Goal: Task Accomplishment & Management: Manage account settings

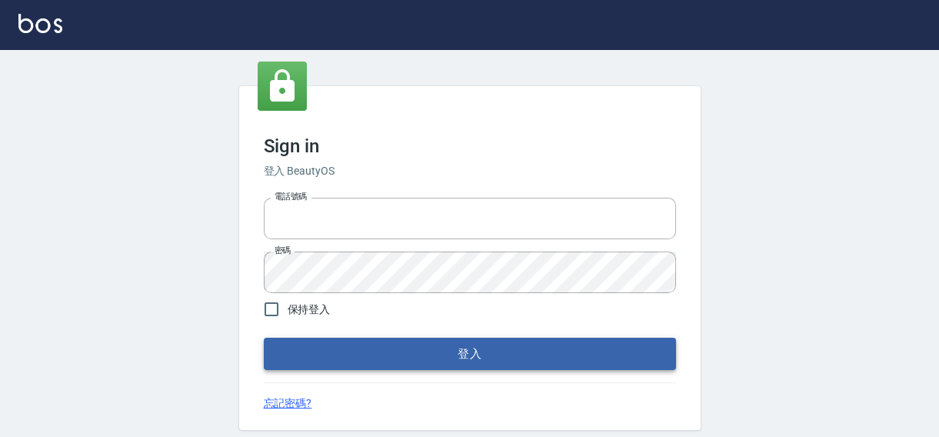
type input "0422211177"
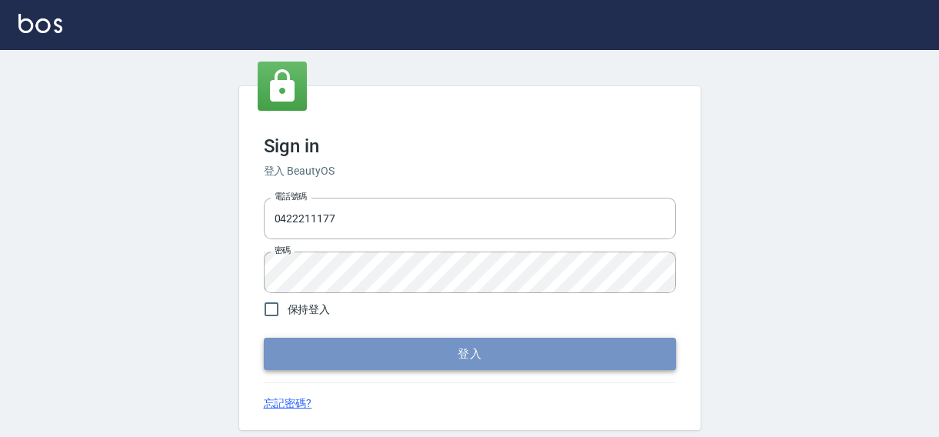
click at [452, 359] on button "登入" at bounding box center [470, 354] width 412 height 32
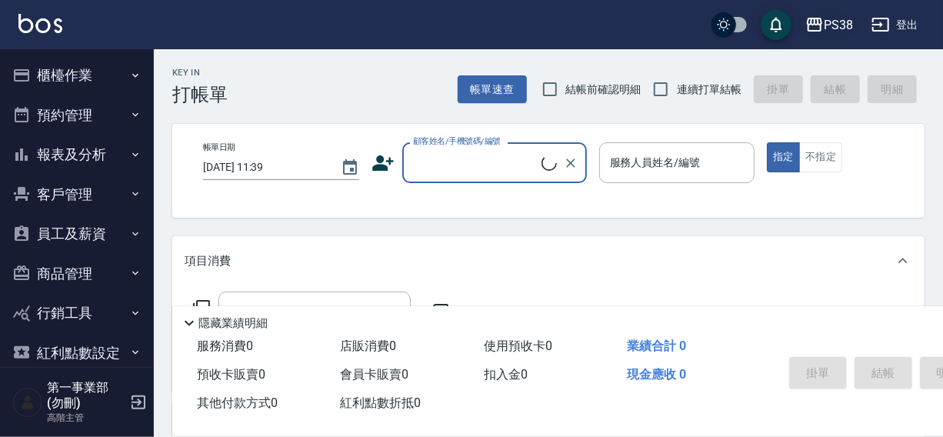
click at [843, 25] on div "PS38" at bounding box center [837, 24] width 29 height 19
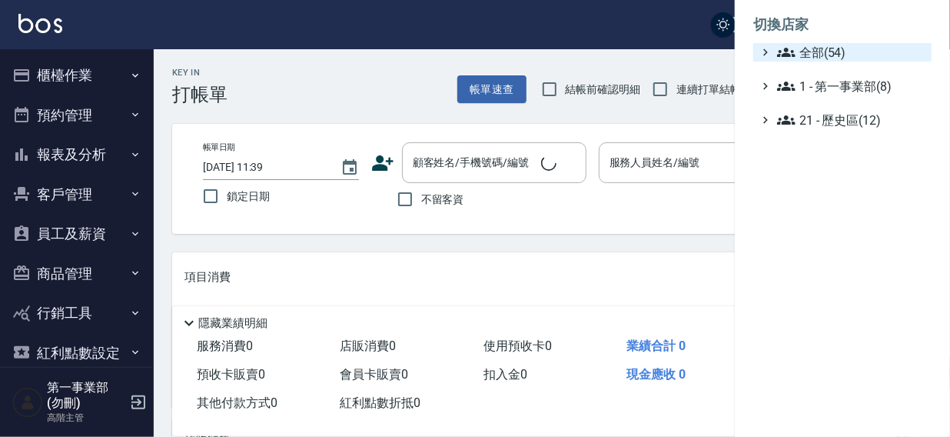
click at [824, 52] on span "全部(54)" at bounding box center [851, 52] width 148 height 18
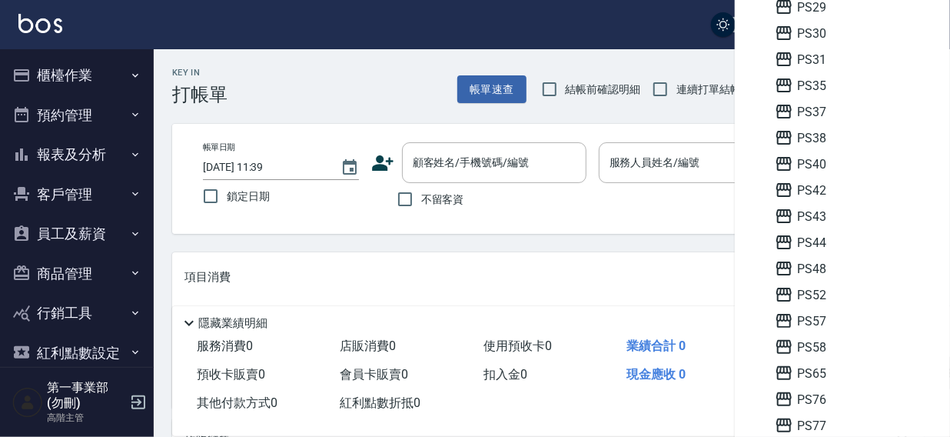
scroll to position [354, 0]
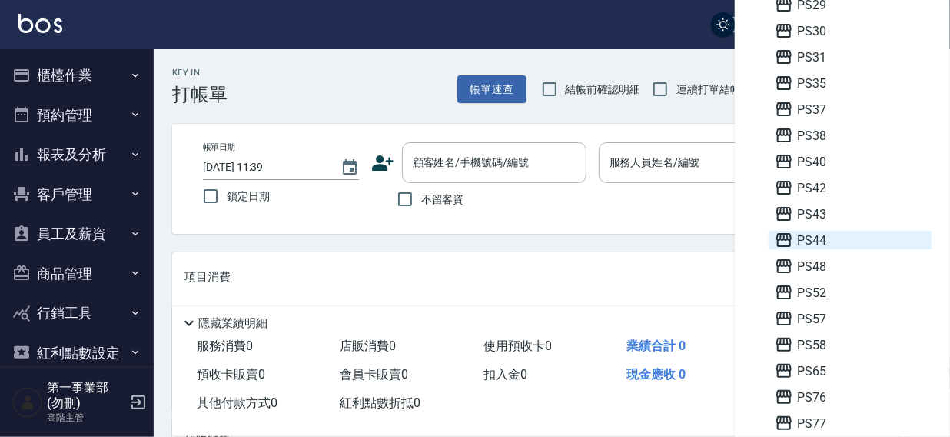
click at [827, 238] on span "PS44" at bounding box center [850, 240] width 151 height 18
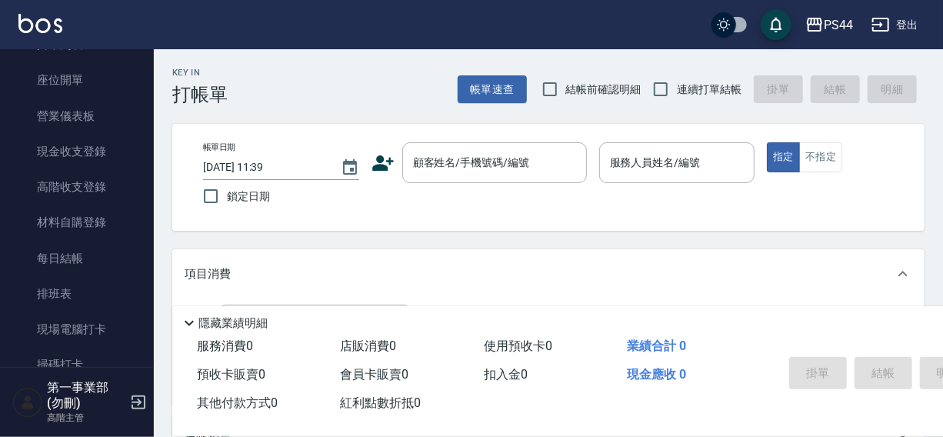
scroll to position [182, 0]
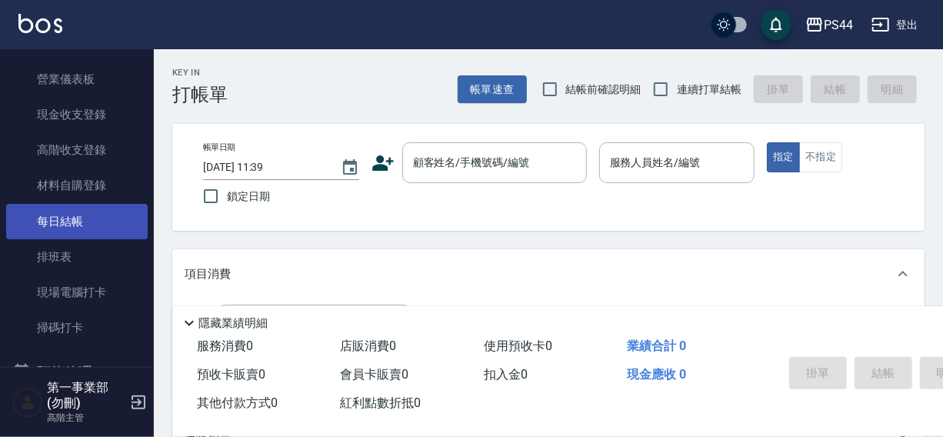
click at [65, 223] on link "每日結帳" at bounding box center [76, 221] width 141 height 35
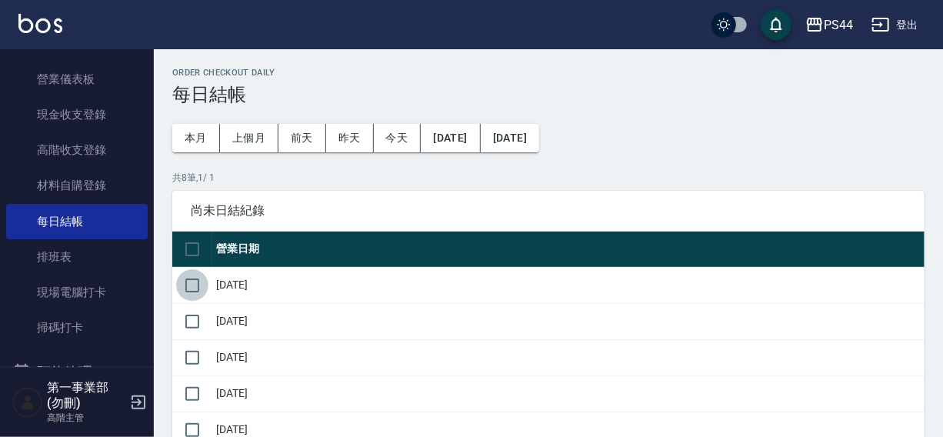
click at [207, 284] on input "checkbox" at bounding box center [192, 285] width 32 height 32
checkbox input "true"
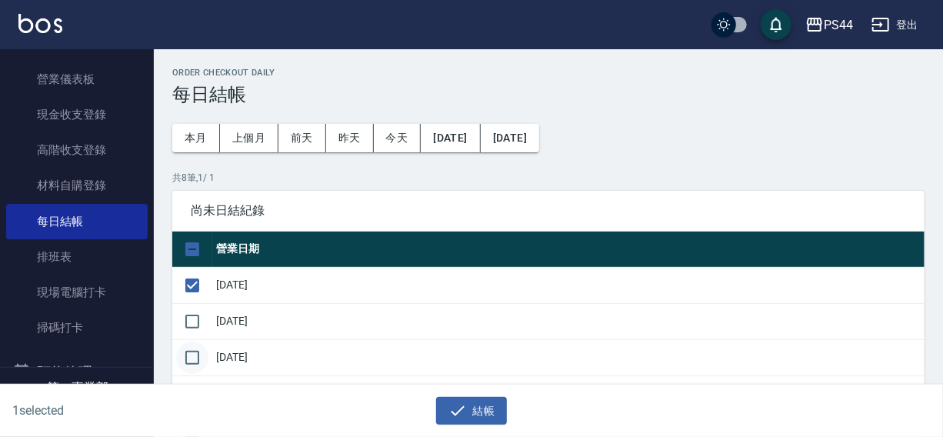
drag, startPoint x: 191, startPoint y: 313, endPoint x: 195, endPoint y: 344, distance: 31.1
click at [193, 319] on input "checkbox" at bounding box center [192, 321] width 32 height 32
checkbox input "true"
click at [198, 358] on input "checkbox" at bounding box center [192, 357] width 32 height 32
checkbox input "true"
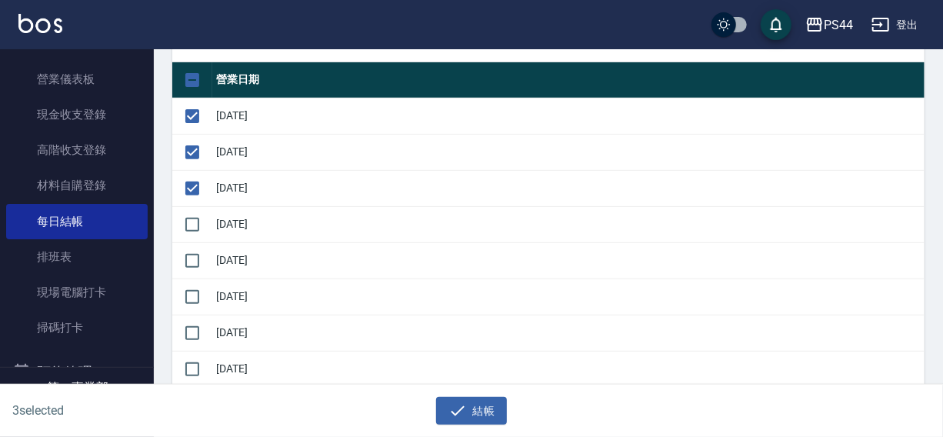
scroll to position [195, 0]
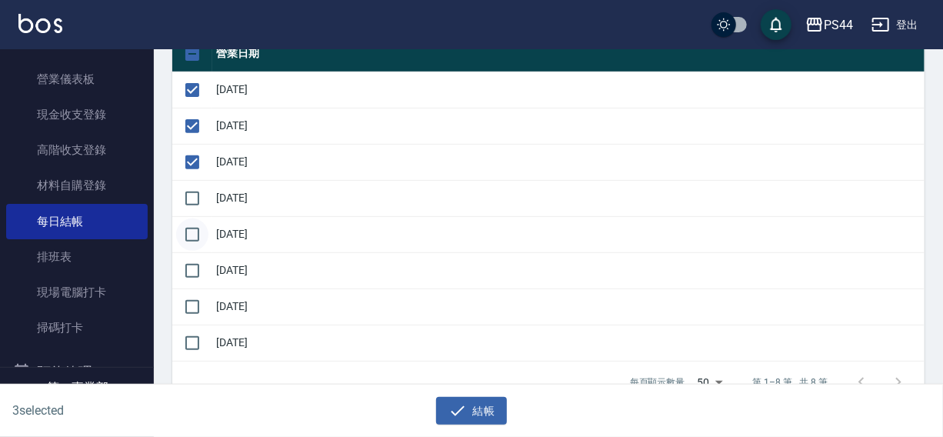
drag, startPoint x: 197, startPoint y: 195, endPoint x: 189, endPoint y: 231, distance: 37.7
click at [197, 195] on input "checkbox" at bounding box center [192, 198] width 32 height 32
checkbox input "true"
drag, startPoint x: 189, startPoint y: 234, endPoint x: 190, endPoint y: 257, distance: 23.1
click at [190, 240] on input "checkbox" at bounding box center [192, 234] width 32 height 32
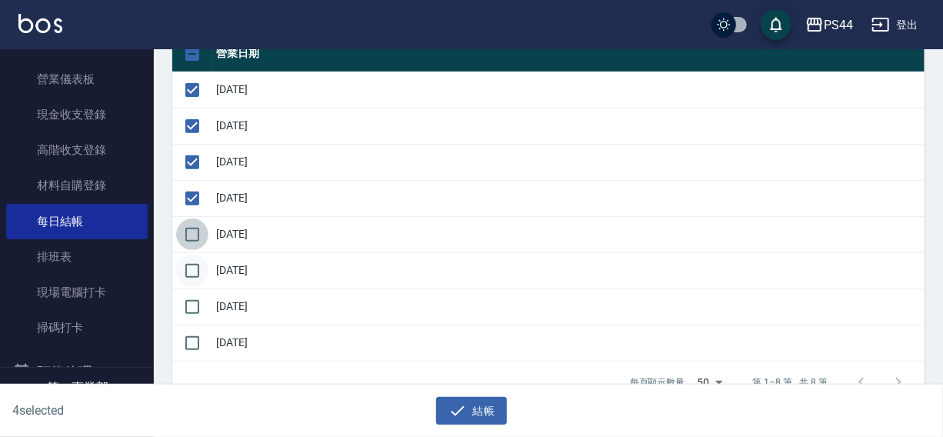
checkbox input "true"
drag, startPoint x: 189, startPoint y: 263, endPoint x: 197, endPoint y: 290, distance: 28.0
click at [189, 265] on input "checkbox" at bounding box center [192, 270] width 32 height 32
checkbox input "true"
drag, startPoint x: 463, startPoint y: 408, endPoint x: 465, endPoint y: 266, distance: 142.3
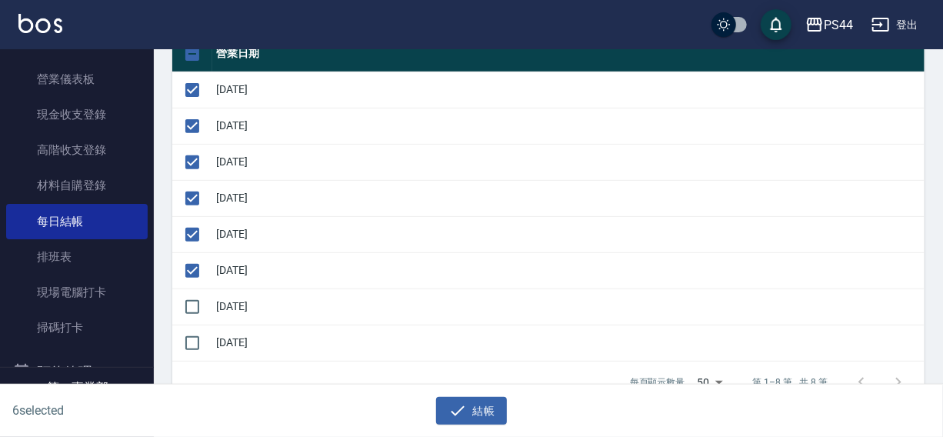
click at [462, 408] on icon "button" at bounding box center [457, 410] width 18 height 18
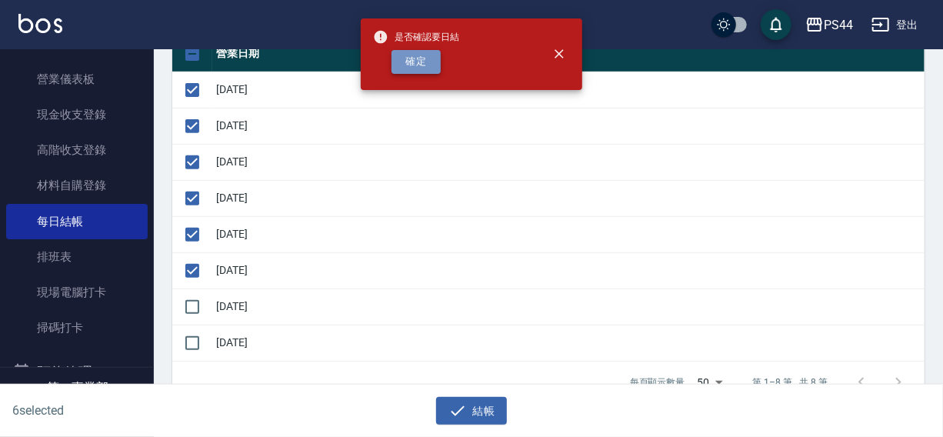
click at [426, 58] on button "確定" at bounding box center [415, 62] width 49 height 24
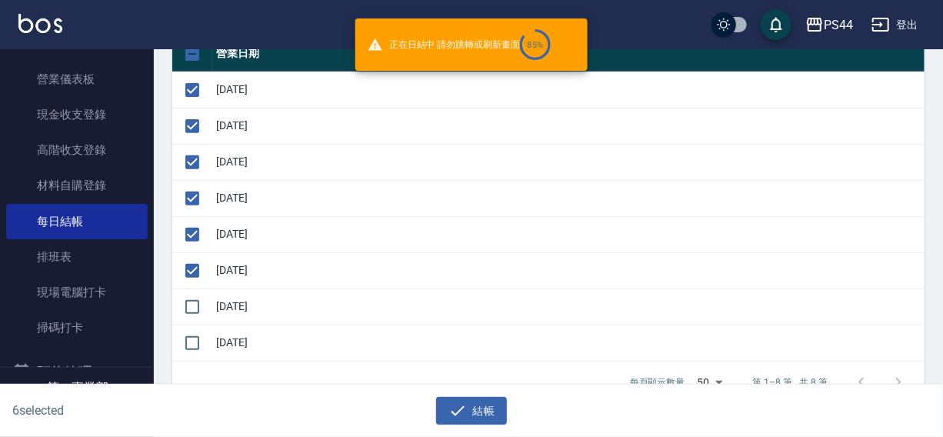
checkbox input "false"
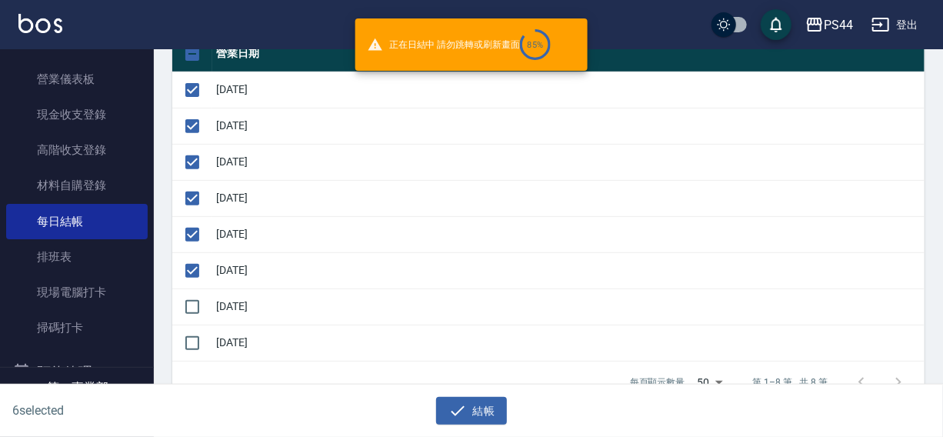
checkbox input "false"
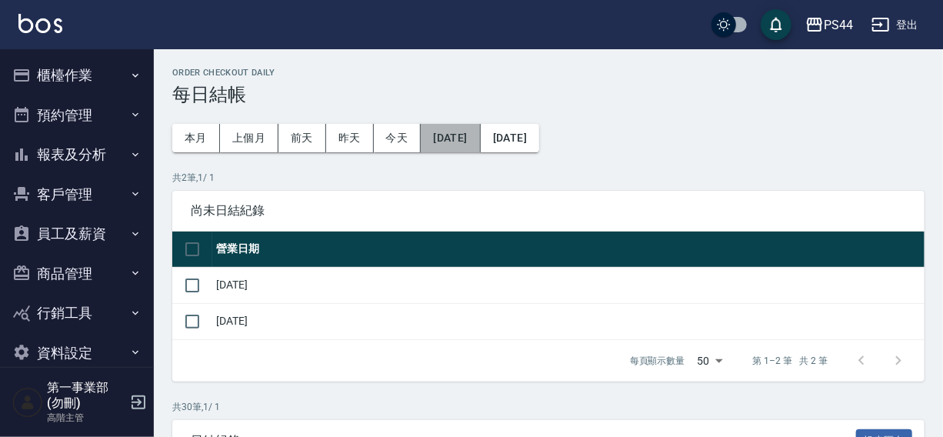
click at [447, 130] on button "[DATE]" at bounding box center [450, 138] width 59 height 28
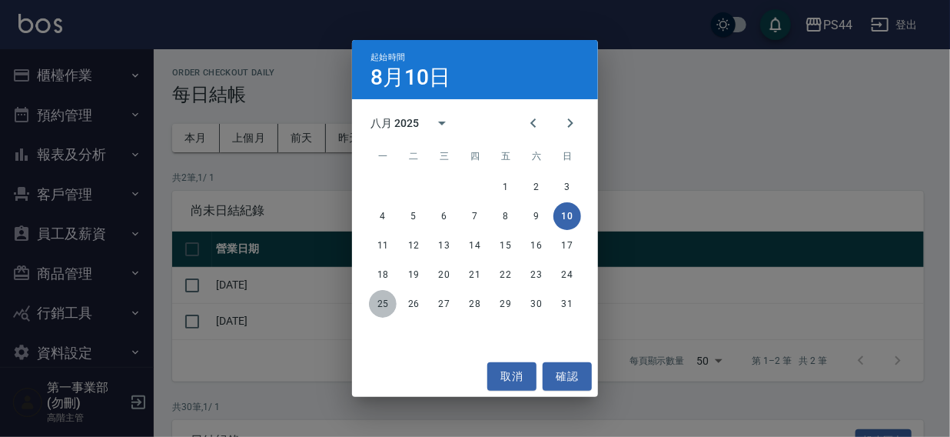
click at [381, 304] on button "25" at bounding box center [383, 304] width 28 height 28
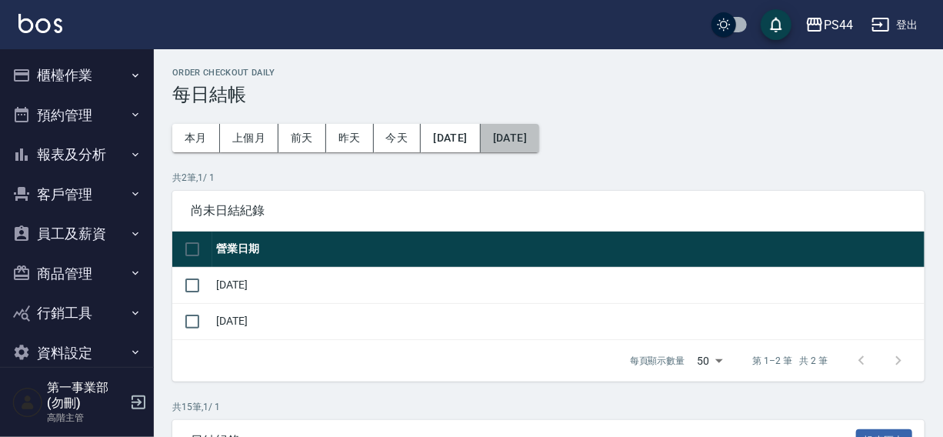
click at [539, 138] on button "[DATE]" at bounding box center [510, 138] width 58 height 28
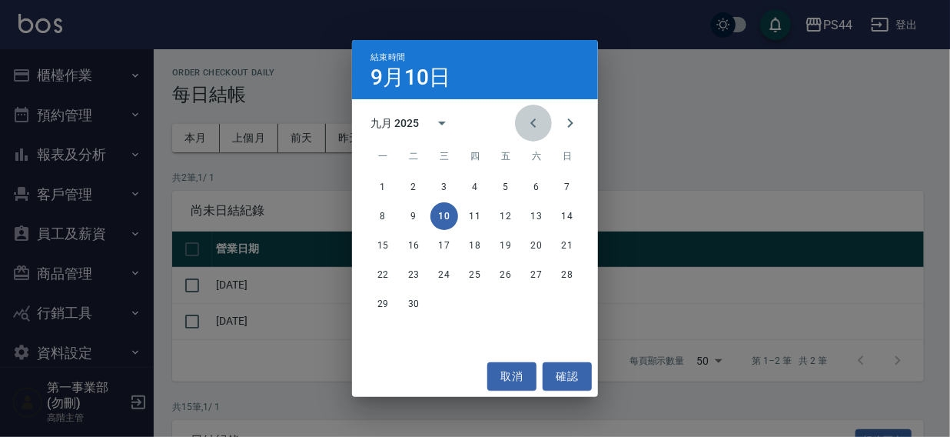
click at [534, 131] on icon "Previous month" at bounding box center [533, 123] width 18 height 18
click at [569, 303] on button "31" at bounding box center [568, 304] width 28 height 28
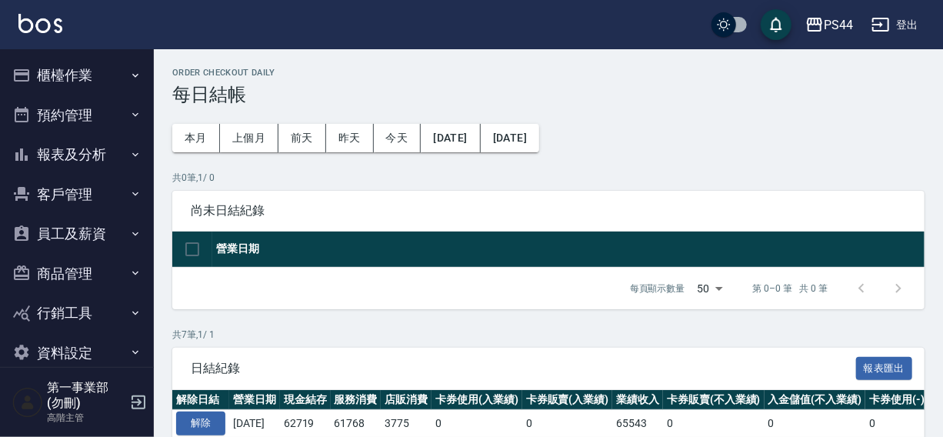
scroll to position [256, 0]
